Goal: Task Accomplishment & Management: Manage account settings

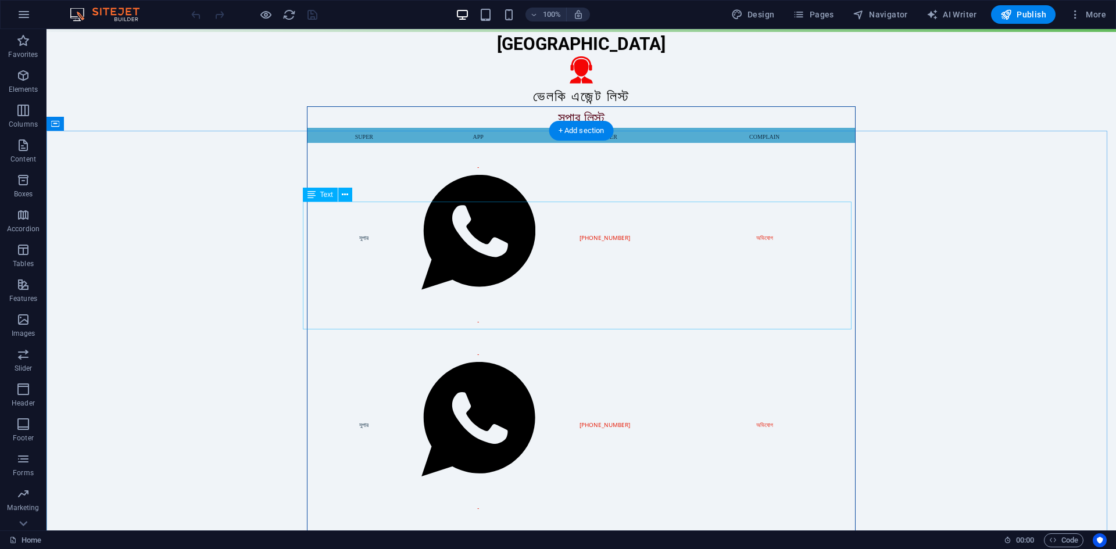
scroll to position [349, 0]
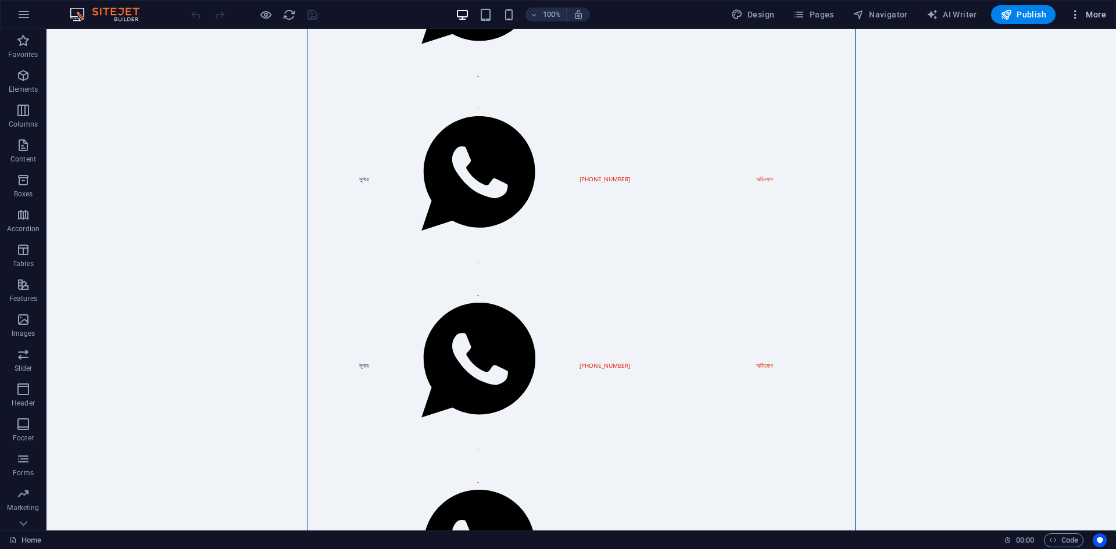
click at [1090, 14] on span "More" at bounding box center [1087, 15] width 37 height 12
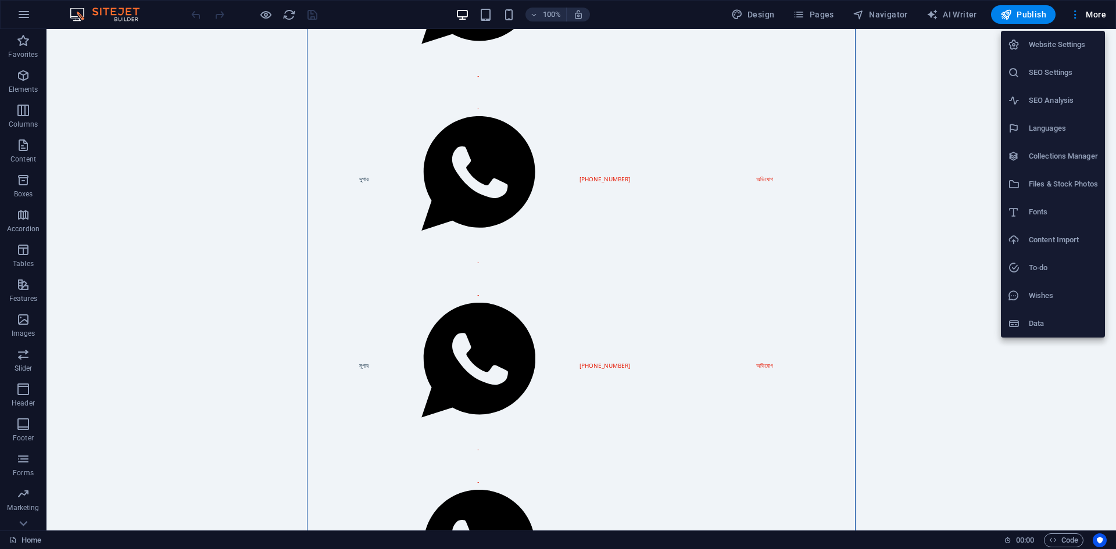
click at [31, 18] on div at bounding box center [558, 274] width 1116 height 549
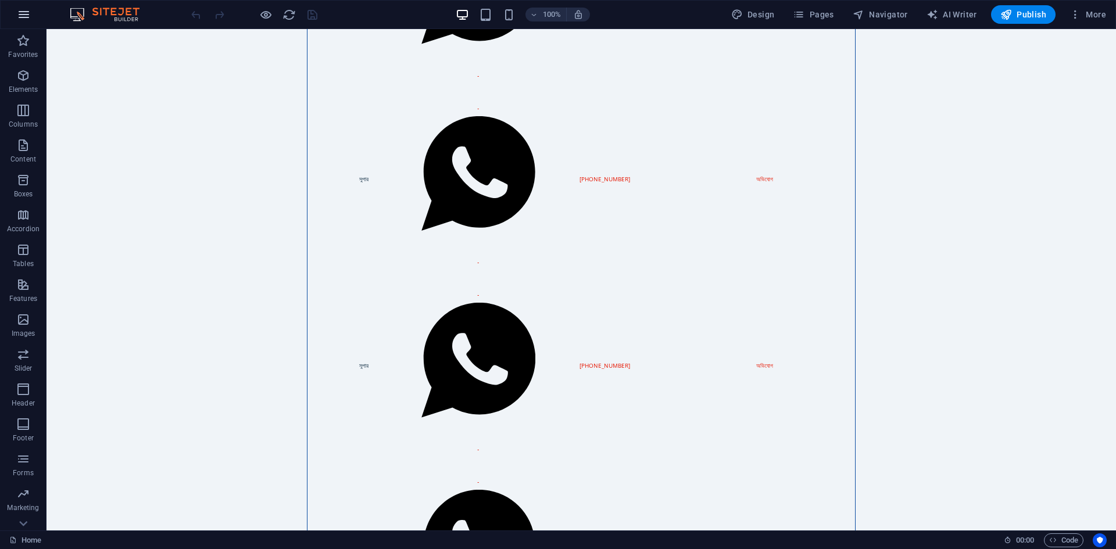
click at [24, 12] on icon "button" at bounding box center [24, 15] width 14 height 14
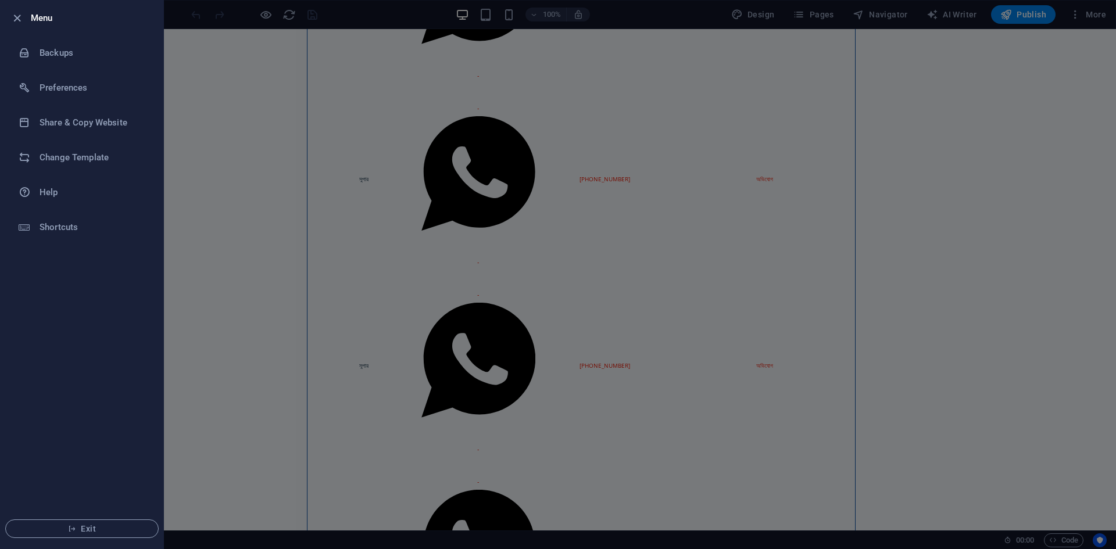
click at [175, 98] on div at bounding box center [558, 274] width 1116 height 549
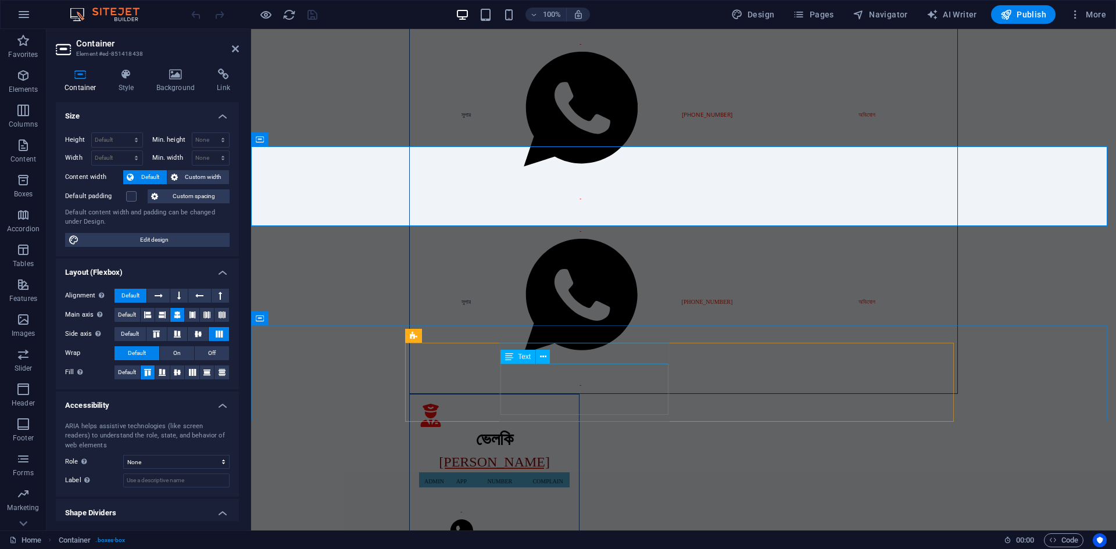
scroll to position [601, 0]
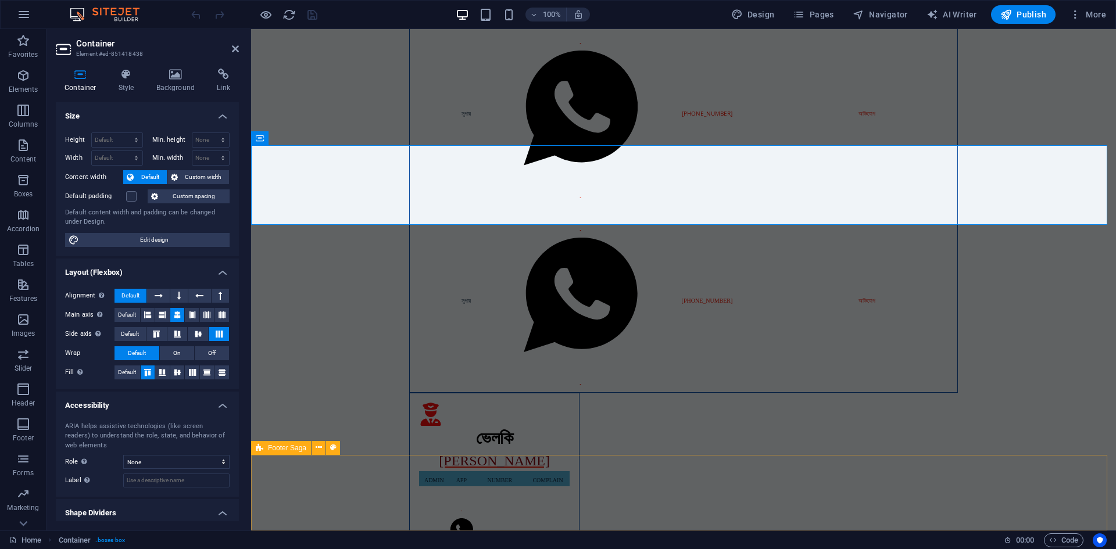
select select "footer"
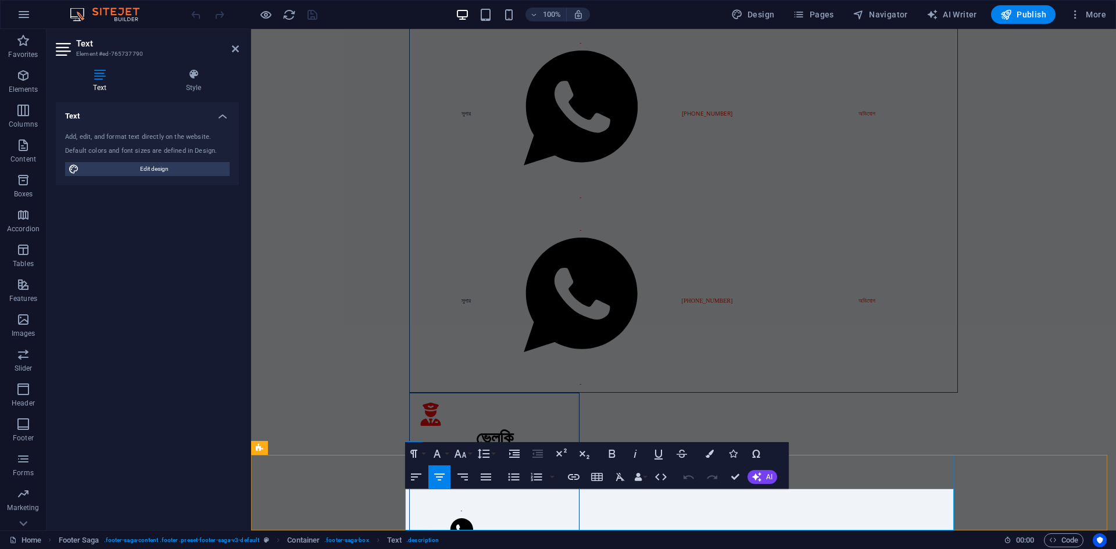
drag, startPoint x: 634, startPoint y: 511, endPoint x: 693, endPoint y: 514, distance: 59.4
click at [661, 481] on icon "button" at bounding box center [664, 482] width 14 height 14
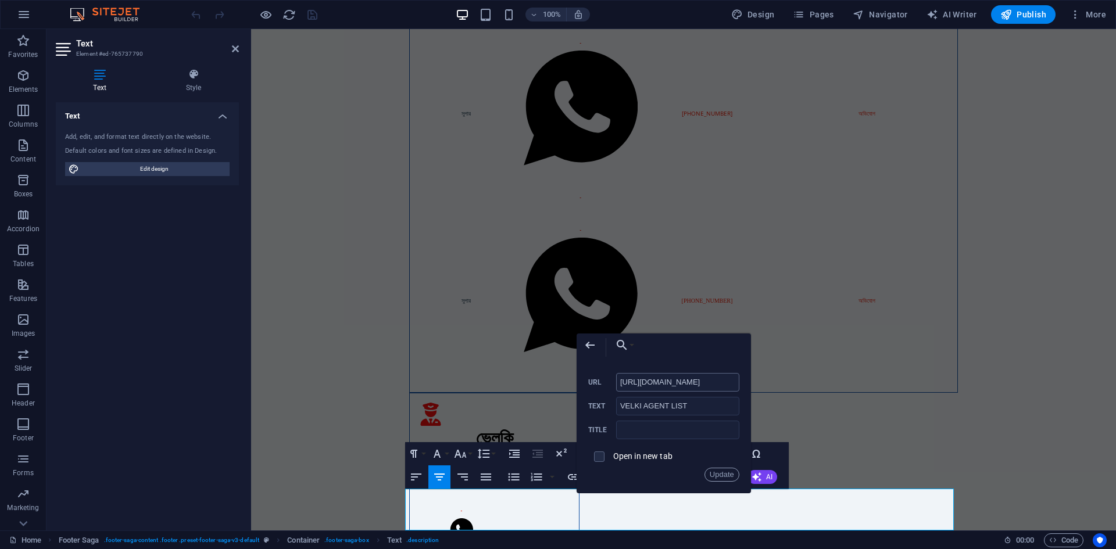
click at [641, 381] on input "[URL][DOMAIN_NAME]" at bounding box center [677, 382] width 123 height 19
drag, startPoint x: 733, startPoint y: 385, endPoint x: 575, endPoint y: 385, distance: 158.7
click at [577, 385] on div "Back Choose Link Home নতুন এজেন্ট Choose file ... [URL][DOMAIN_NAME] URL VELKI …" at bounding box center [664, 414] width 174 height 160
paste input "live."
type input "[URL][DOMAIN_NAME]"
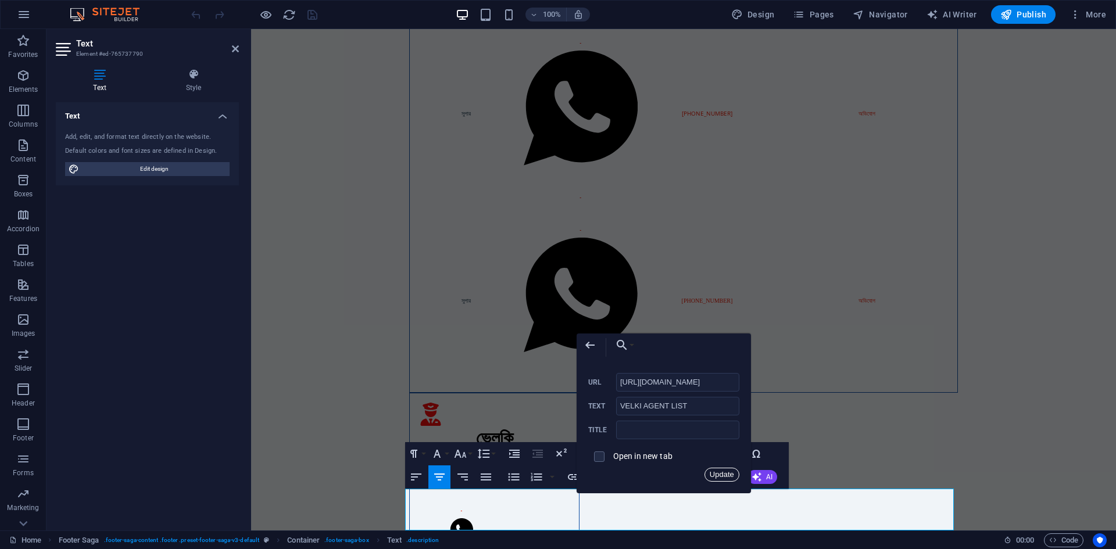
click at [719, 472] on button "Update" at bounding box center [721, 475] width 35 height 14
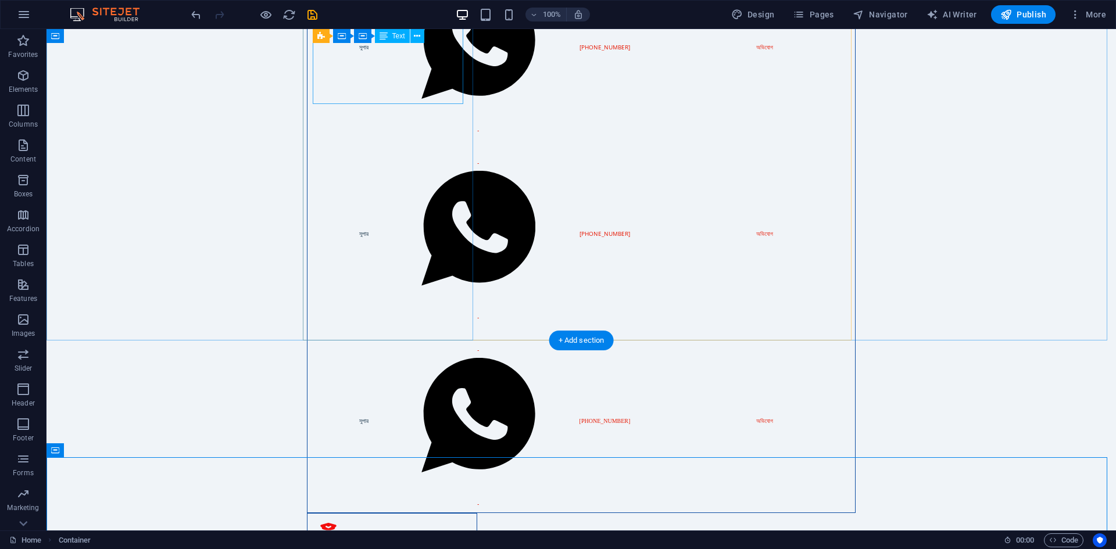
scroll to position [368, 0]
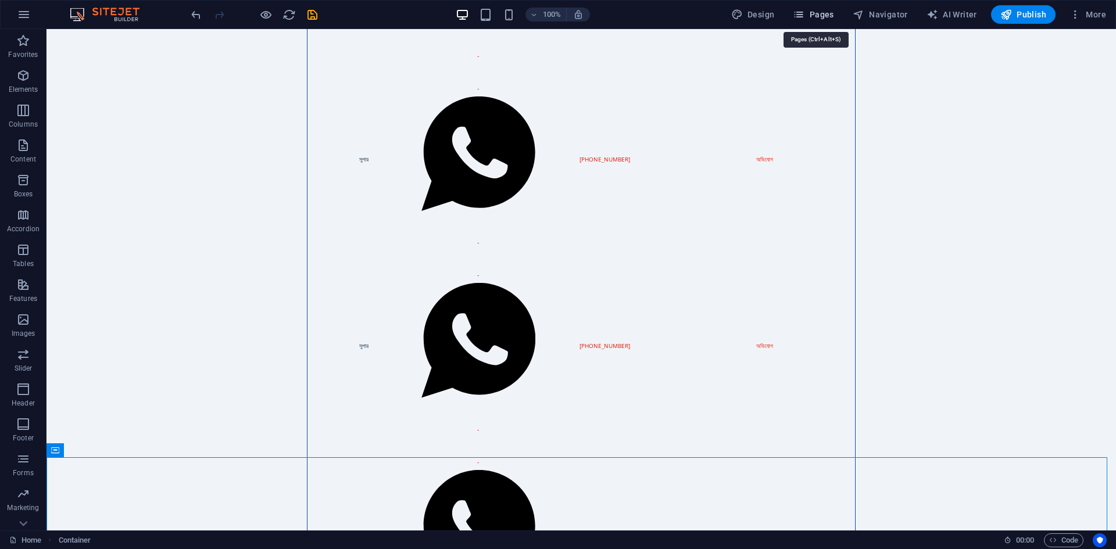
click at [800, 10] on icon "button" at bounding box center [799, 15] width 12 height 12
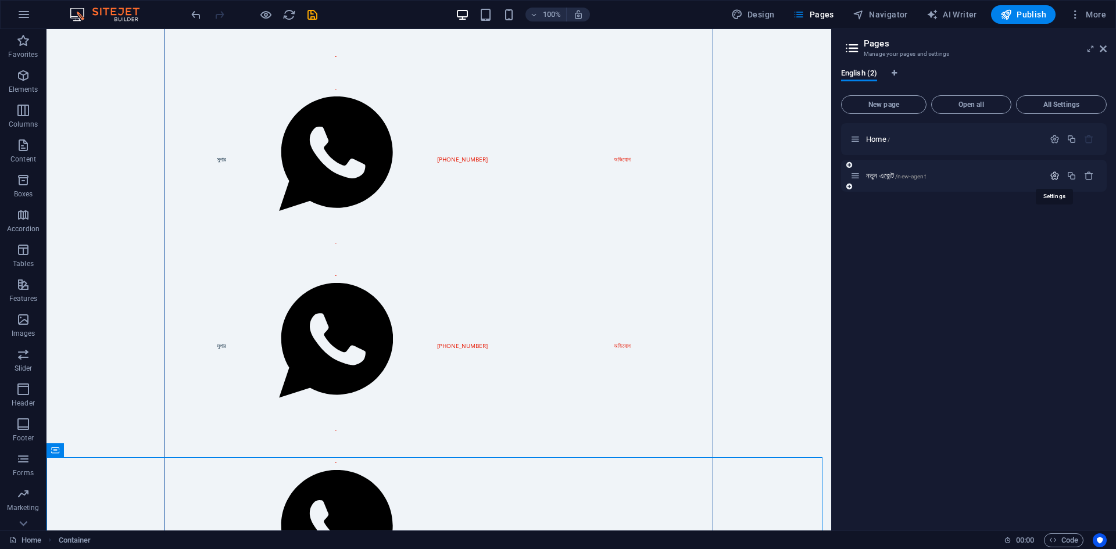
click at [1052, 175] on icon "button" at bounding box center [1055, 176] width 10 height 10
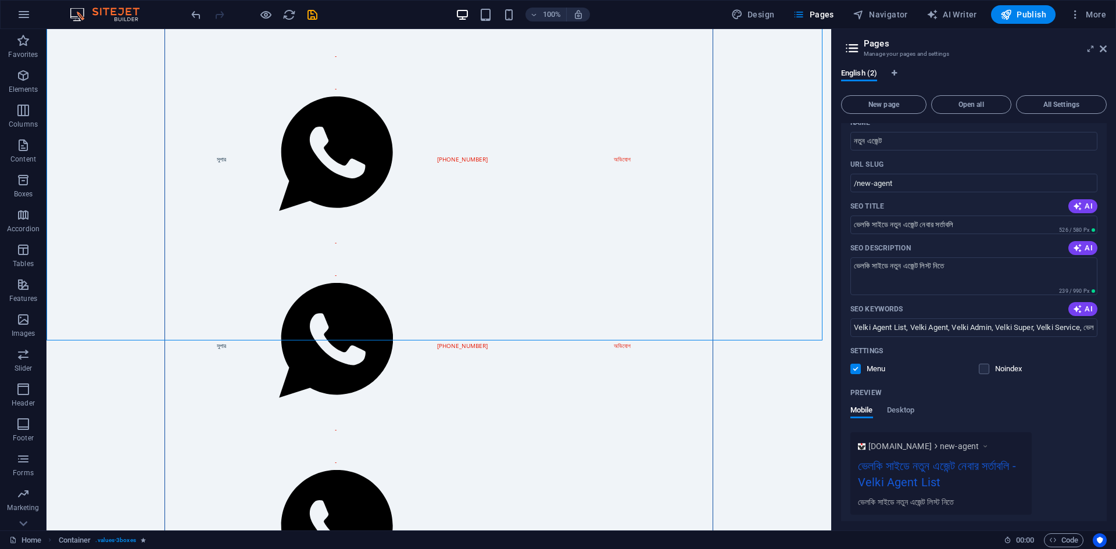
scroll to position [124, 0]
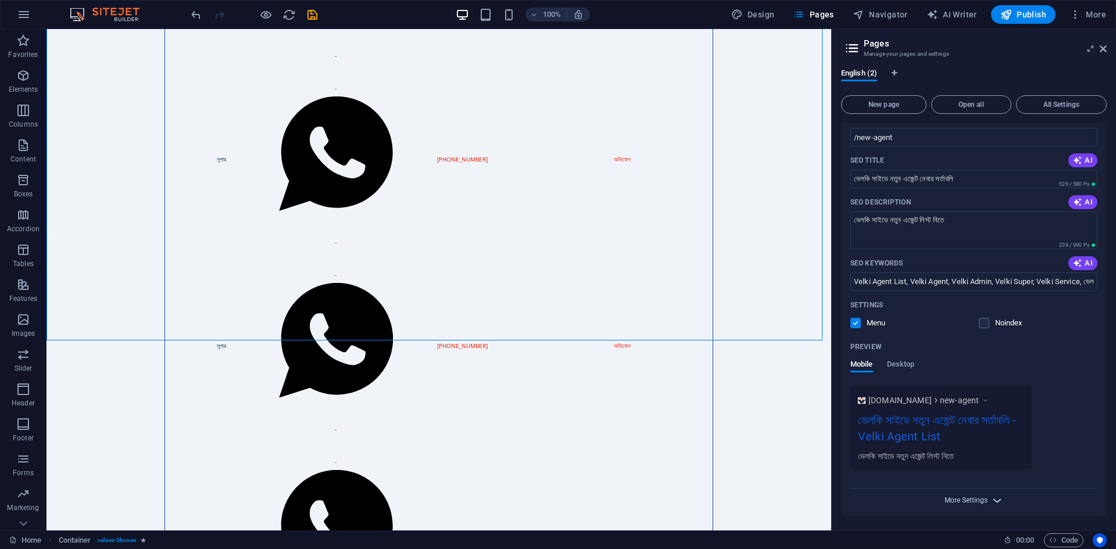
click at [986, 498] on span "More Settings" at bounding box center [965, 500] width 43 height 8
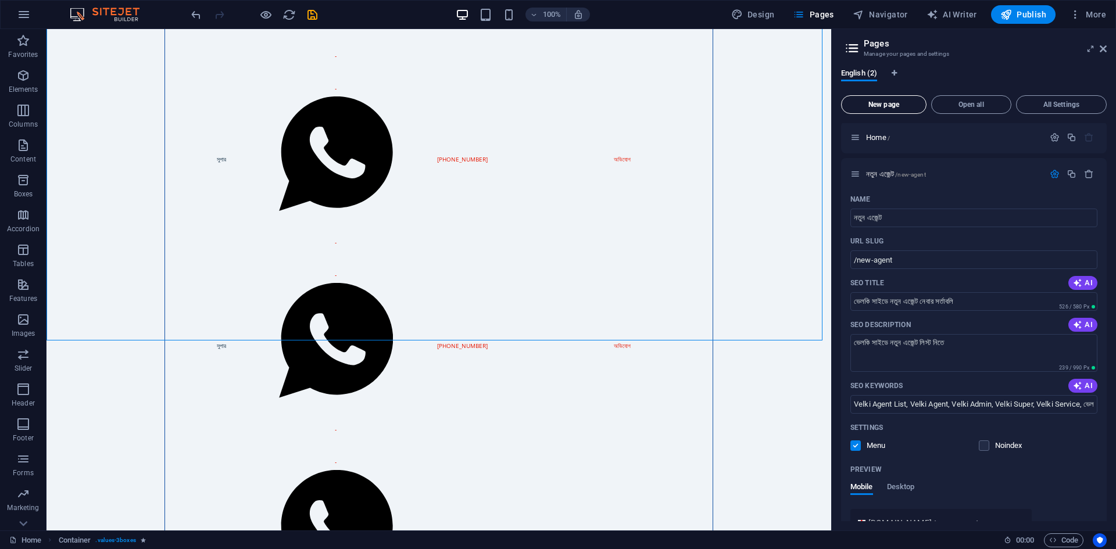
scroll to position [0, 0]
click at [881, 174] on span "নতুন এজেন্ট /new-agent" at bounding box center [896, 175] width 60 height 9
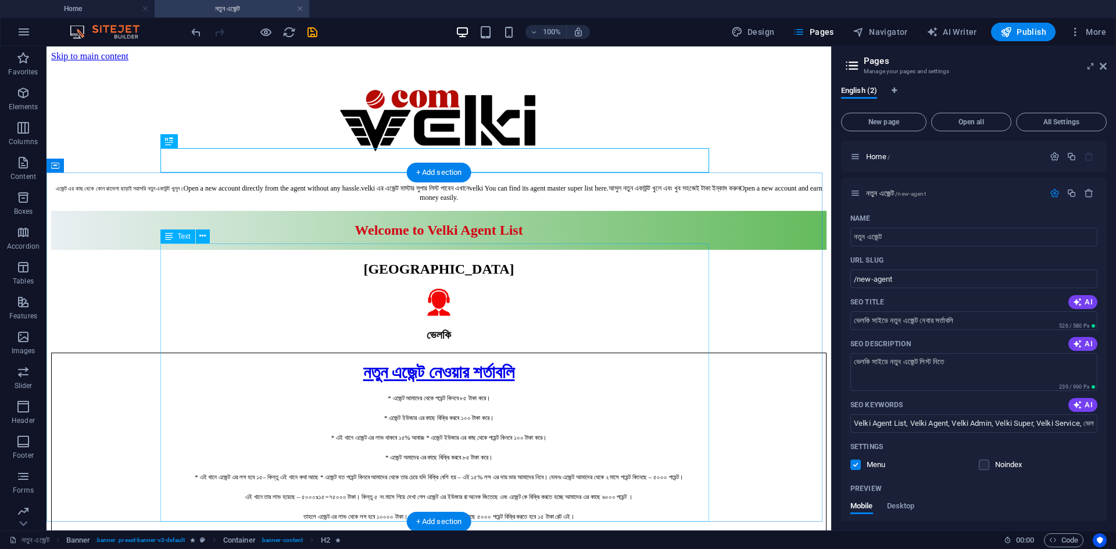
scroll to position [169, 0]
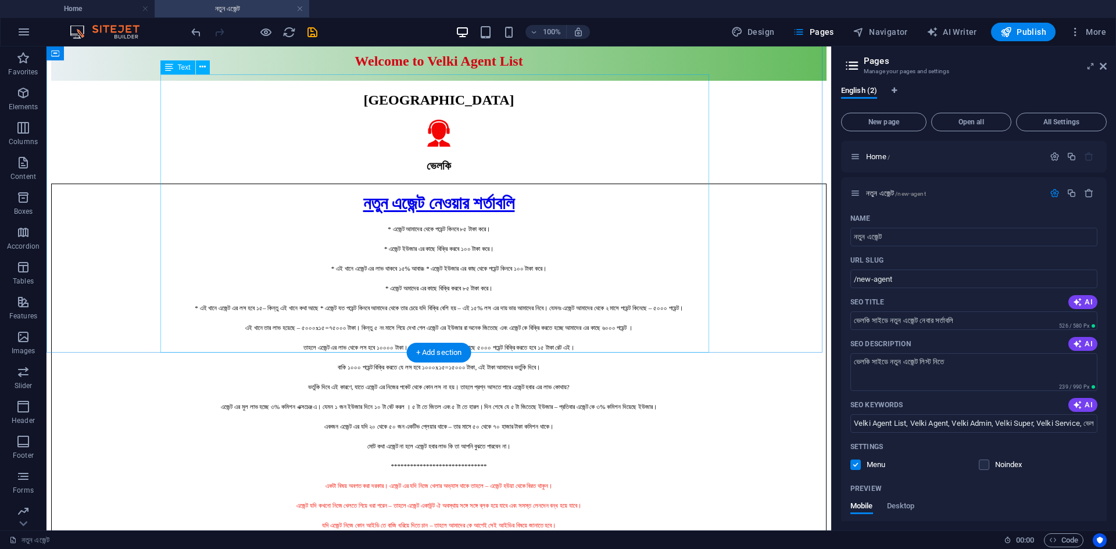
click at [289, 320] on div "নতুন এজেন্ট নেওয়ার শর্তাবলি * এজেন্ট আমাদের থেকে পয়েন্ট কিনবে ৮৫ টাকা করে। * এ…" at bounding box center [438, 362] width 775 height 356
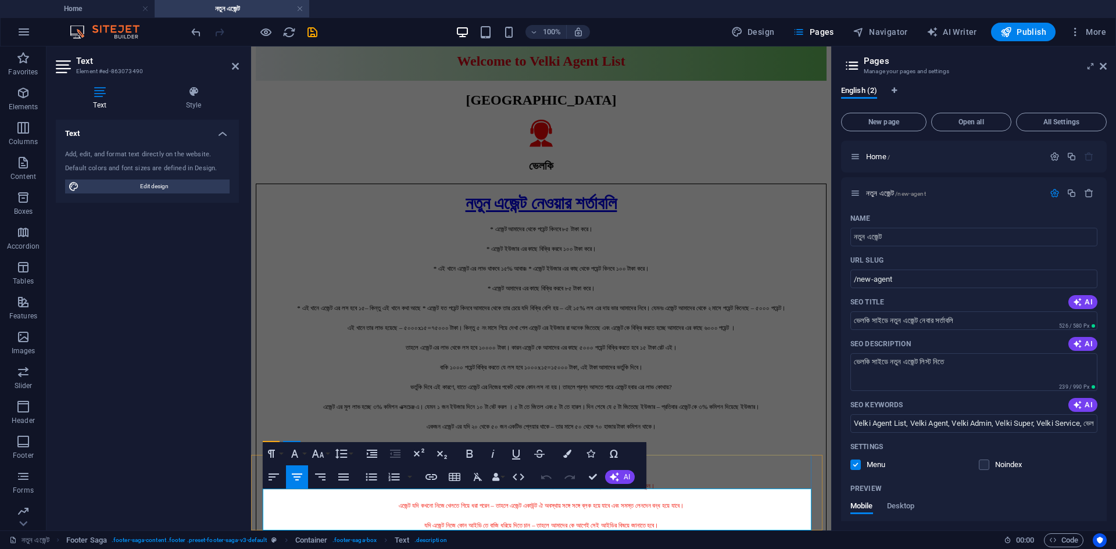
drag, startPoint x: 492, startPoint y: 509, endPoint x: 550, endPoint y: 510, distance: 57.5
click at [432, 476] on icon "button" at bounding box center [431, 477] width 14 height 14
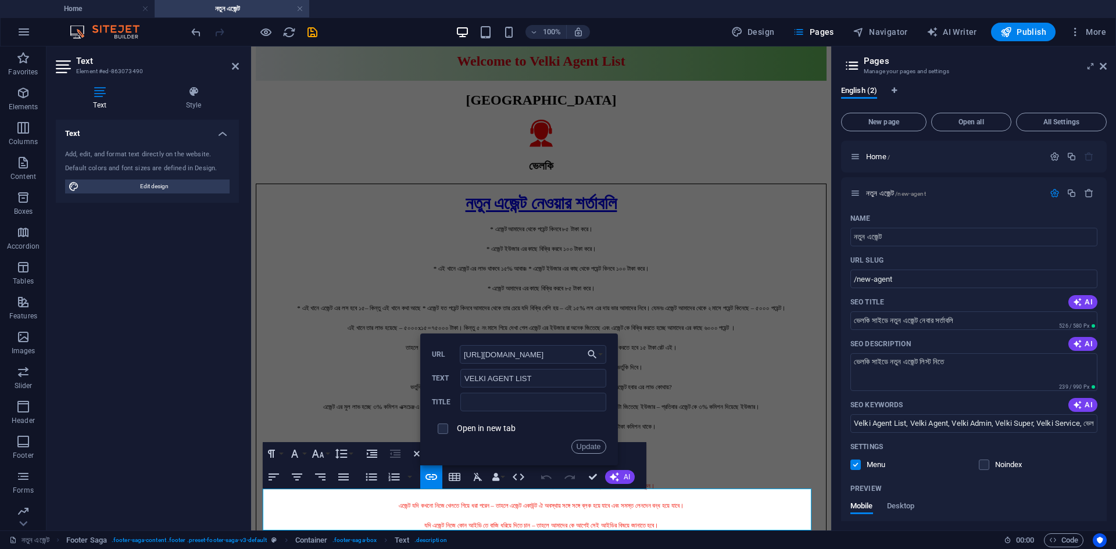
drag, startPoint x: 572, startPoint y: 352, endPoint x: 449, endPoint y: 352, distance: 123.2
click at [449, 352] on div "[URL][DOMAIN_NAME] URL" at bounding box center [519, 354] width 174 height 19
type input "[URL][DOMAIN_NAME]"
click at [585, 449] on button "Update" at bounding box center [588, 447] width 35 height 14
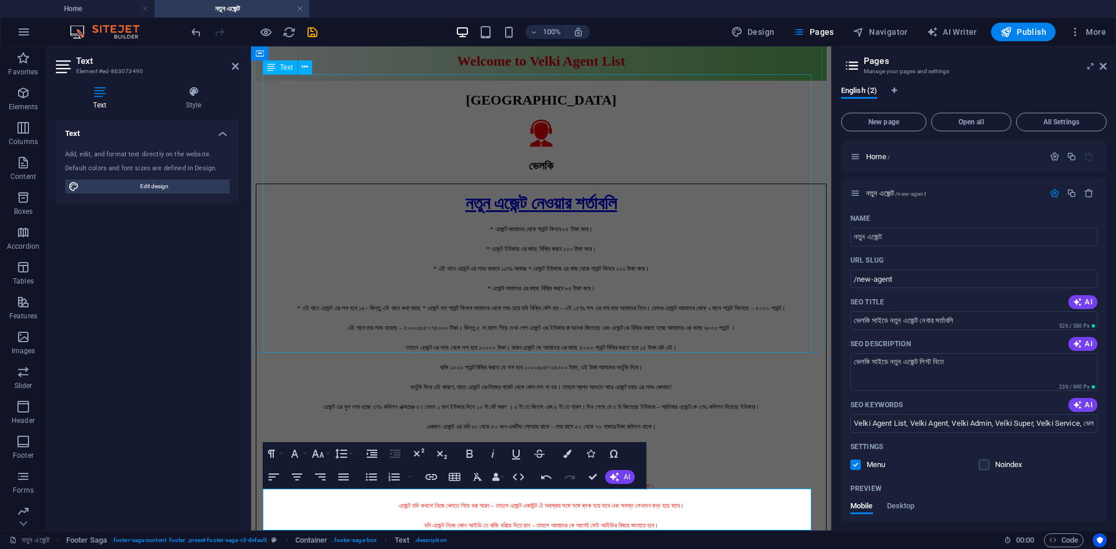
click at [305, 238] on div "নতুন এজেন্ট নেওয়ার শর্তাবলি * এজেন্ট আমাদের থেকে পয়েন্ট কিনবে ৮৫ টাকা করে। * এ…" at bounding box center [541, 362] width 571 height 356
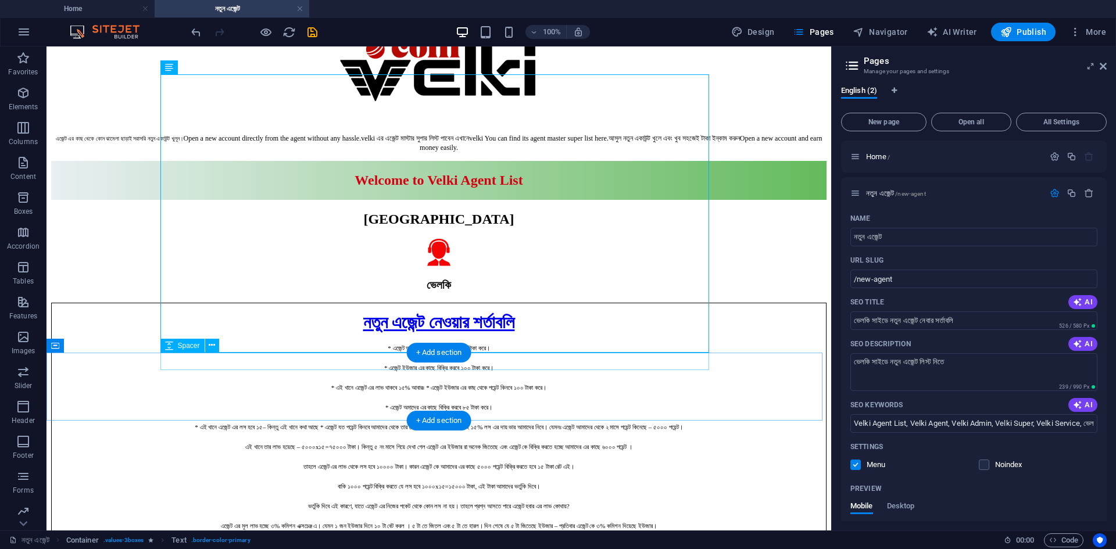
scroll to position [0, 0]
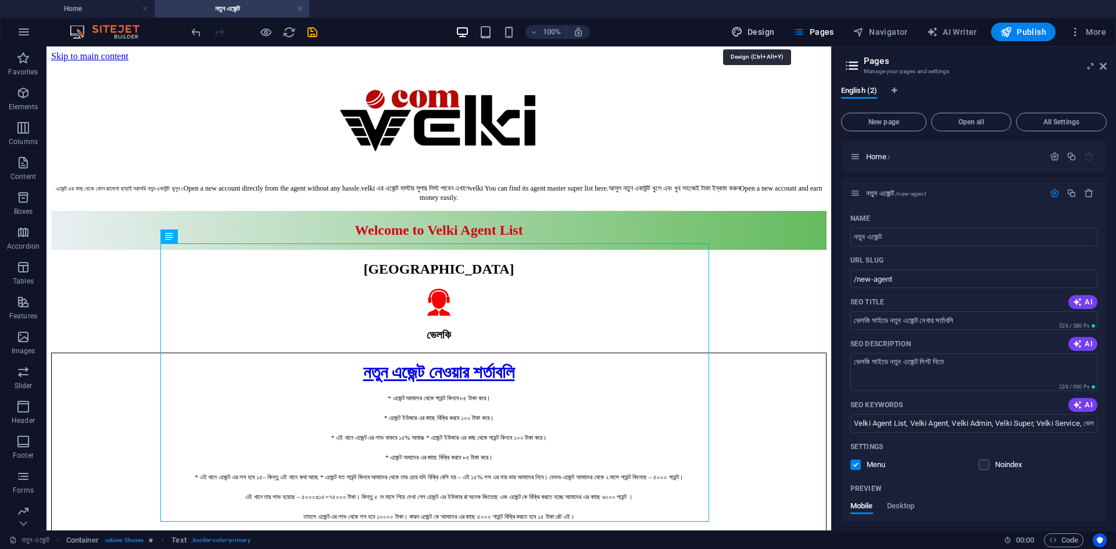
click at [748, 33] on span "Design" at bounding box center [753, 32] width 44 height 12
select select "px"
select select "600"
select select "px"
select select "rem"
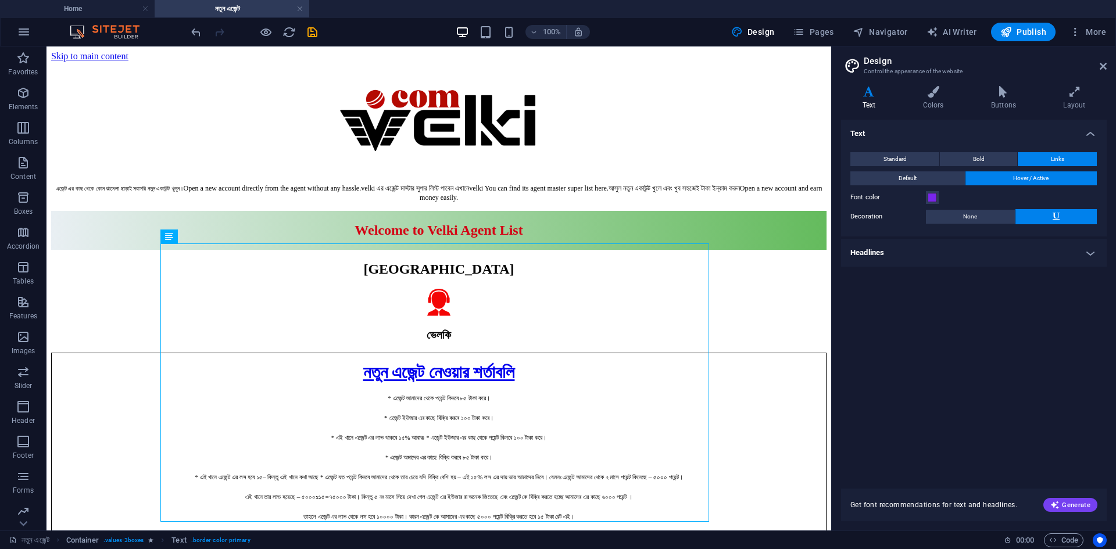
click at [960, 264] on h4 "Headlines" at bounding box center [974, 253] width 266 height 28
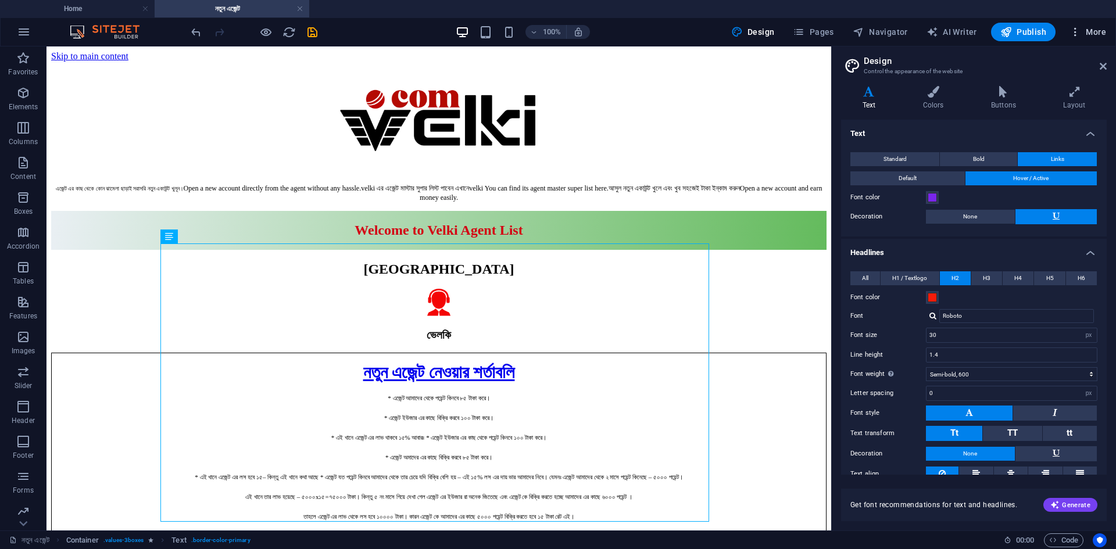
click at [1091, 34] on span "More" at bounding box center [1087, 32] width 37 height 12
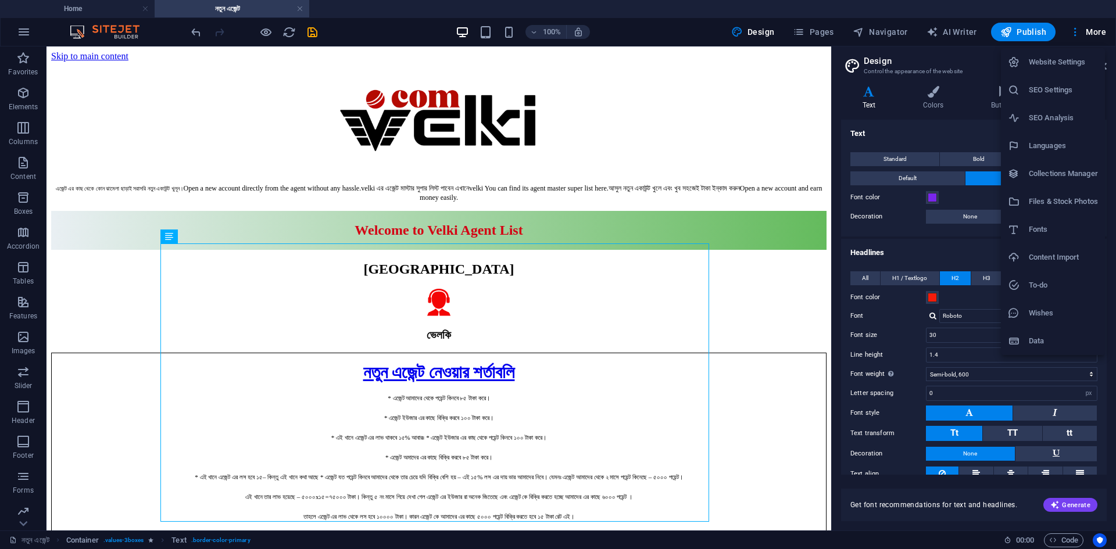
click at [1035, 64] on h6 "Website Settings" at bounding box center [1063, 62] width 69 height 14
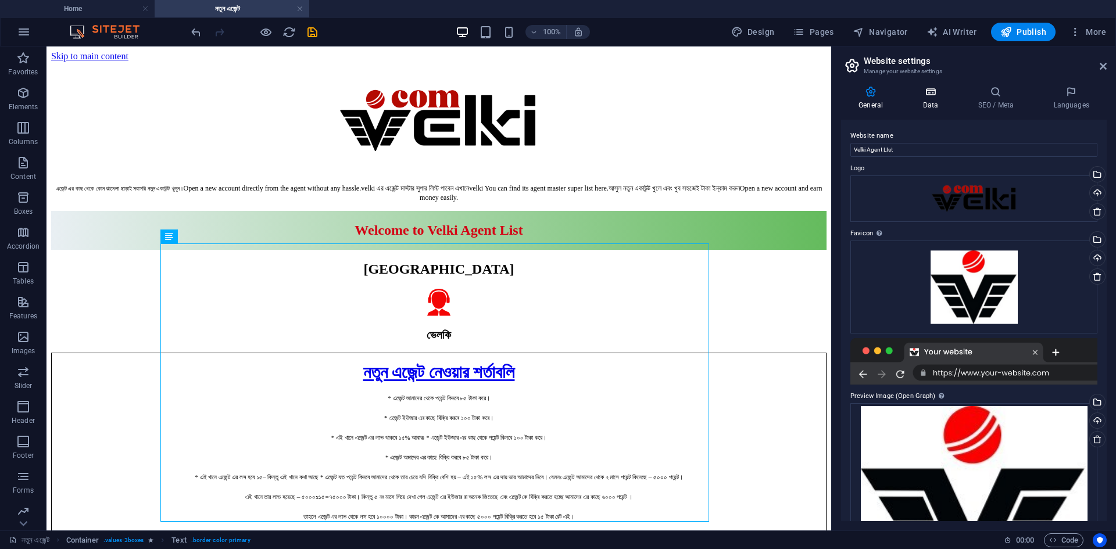
click at [937, 92] on icon at bounding box center [930, 92] width 51 height 12
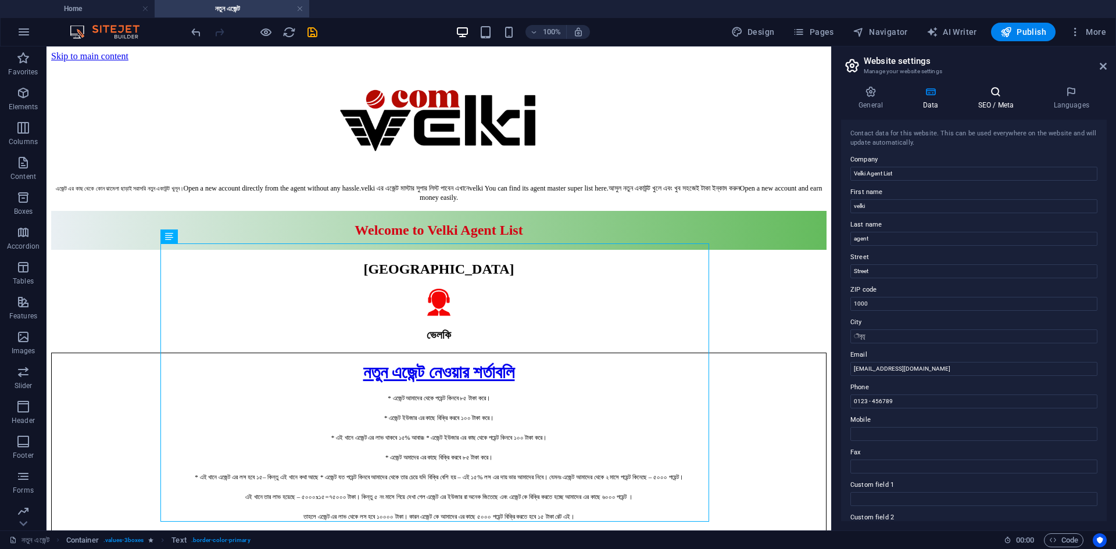
click at [997, 95] on icon at bounding box center [995, 92] width 71 height 12
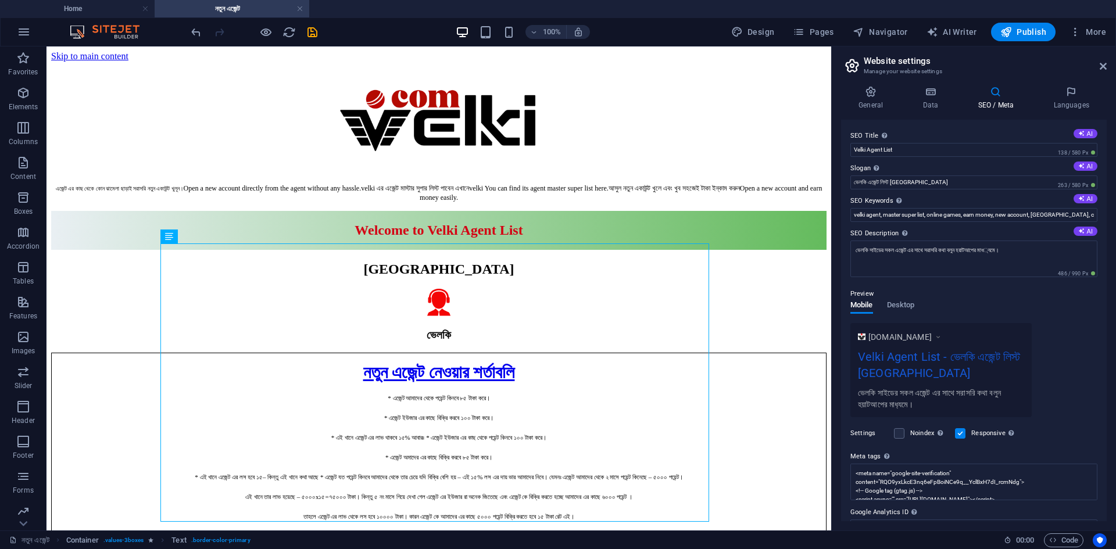
click at [1069, 84] on div "General Data SEO / Meta Languages Website name Velki Agent LIst Logo Drag files…" at bounding box center [974, 304] width 284 height 454
click at [1066, 95] on icon at bounding box center [1071, 92] width 71 height 12
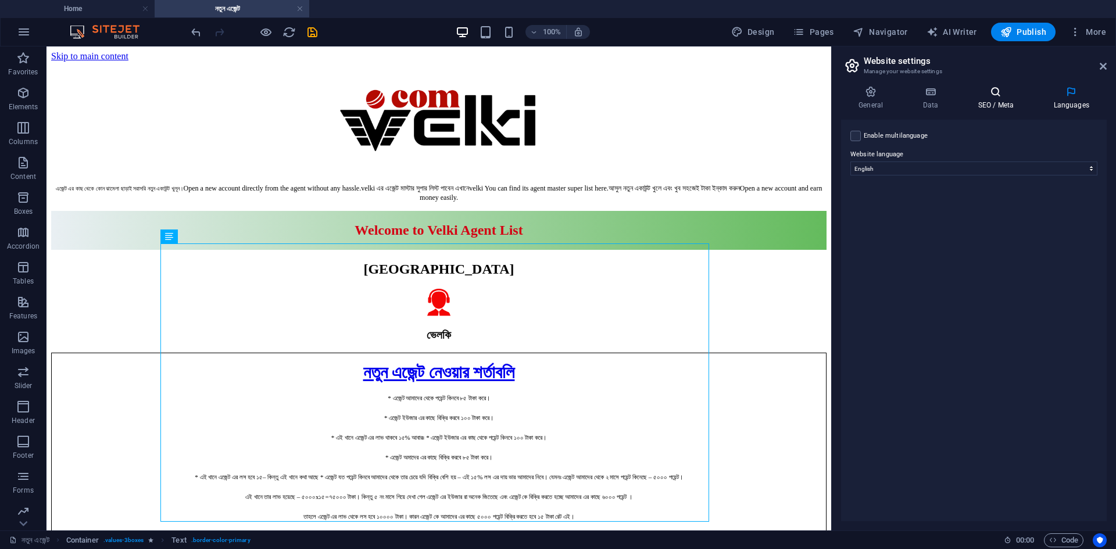
click at [996, 96] on icon at bounding box center [995, 92] width 71 height 12
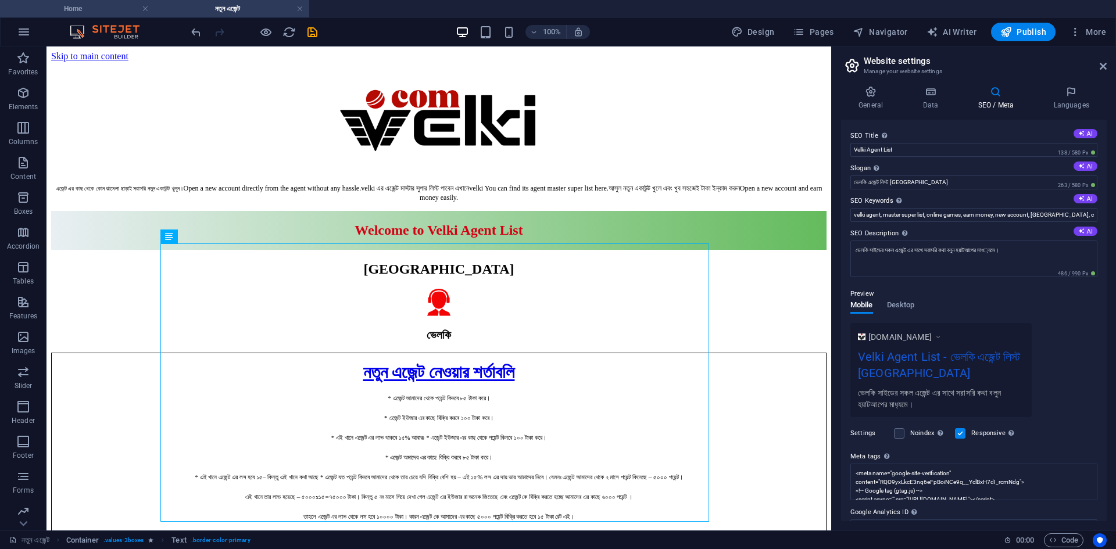
click at [78, 9] on h4 "Home" at bounding box center [77, 8] width 155 height 13
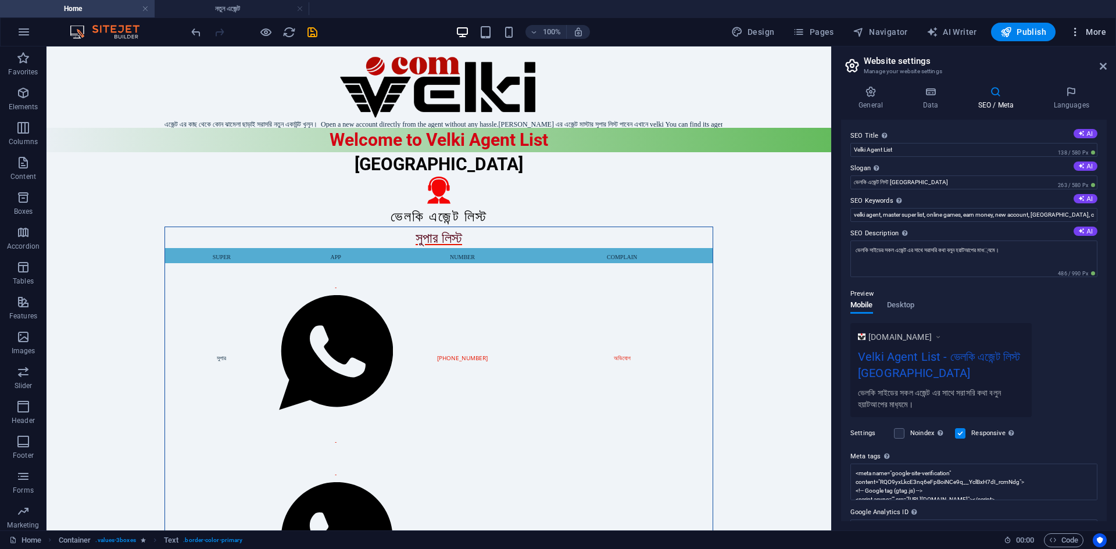
click at [1099, 29] on span "More" at bounding box center [1087, 32] width 37 height 12
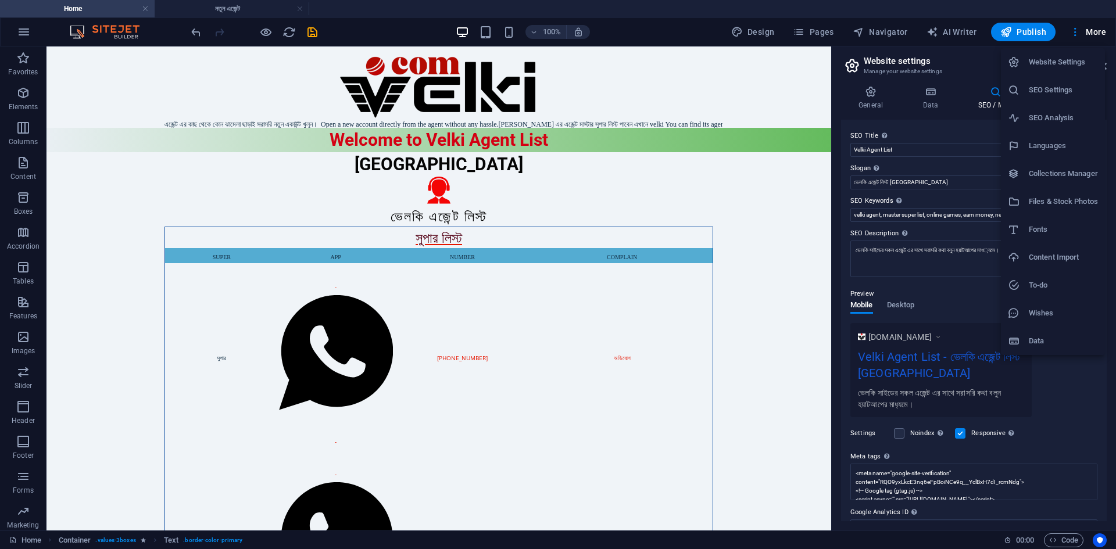
click at [703, 3] on div at bounding box center [558, 274] width 1116 height 549
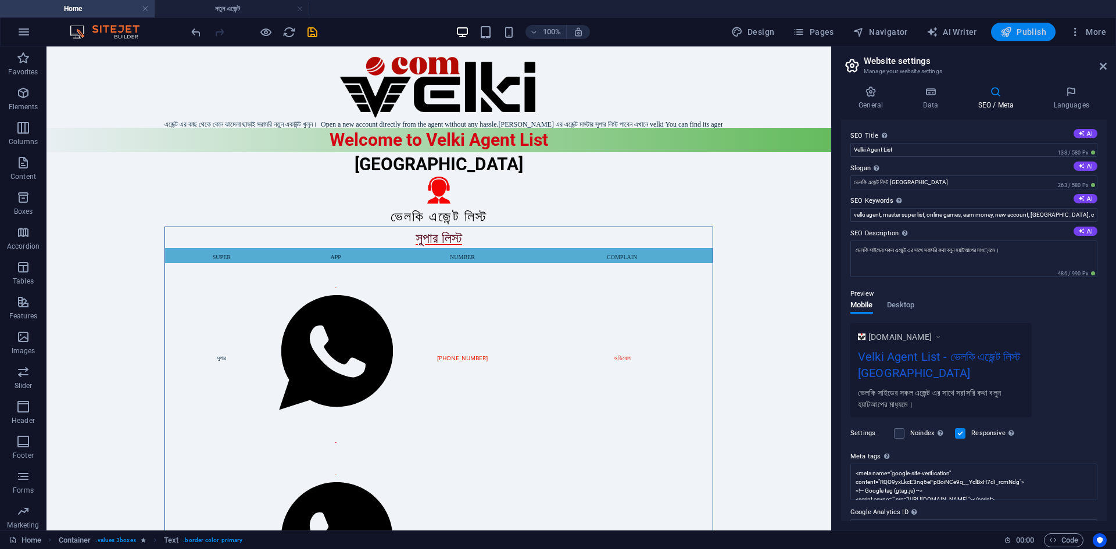
click at [1028, 36] on span "Publish" at bounding box center [1023, 32] width 46 height 12
